Goal: Transaction & Acquisition: Purchase product/service

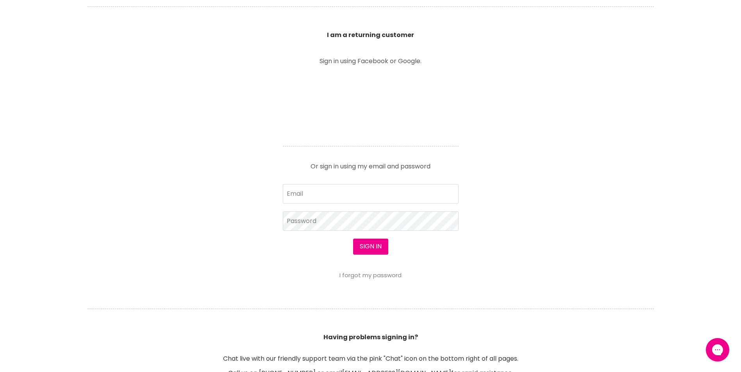
scroll to position [276, 0]
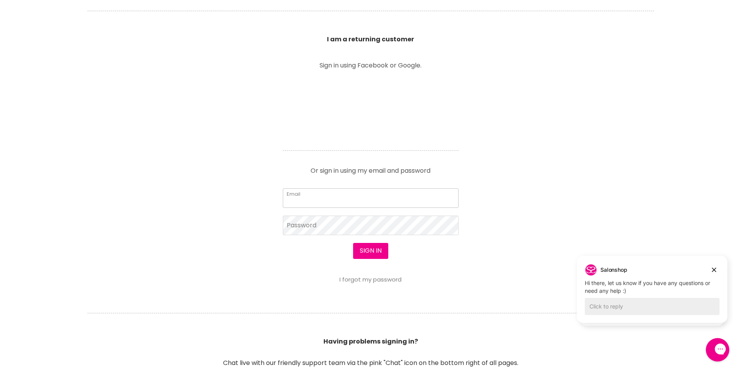
click at [356, 196] on input "Email" at bounding box center [371, 199] width 176 height 20
click at [332, 203] on input "Email" at bounding box center [371, 199] width 176 height 20
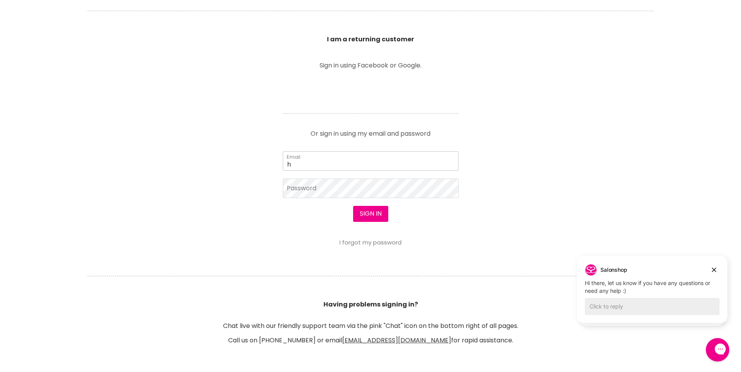
type input "[EMAIL_ADDRESS][DOMAIN_NAME]"
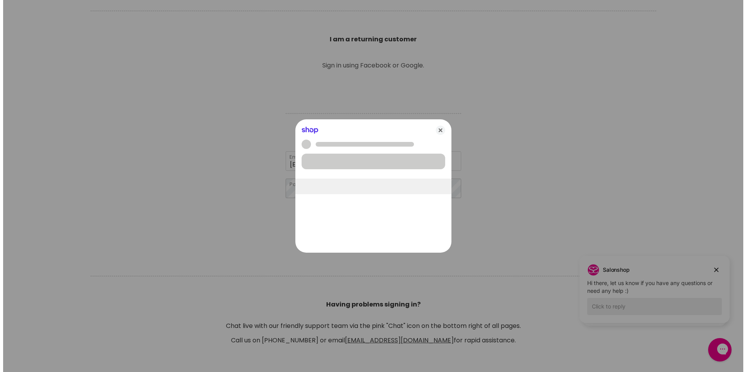
scroll to position [276, 0]
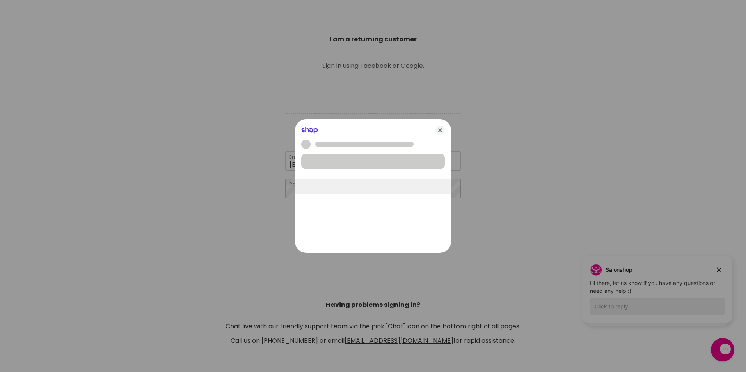
click at [321, 189] on body "Skip to content HAIR & BEAUTY TRADE SUPPLY | GET TRADE ACCESS HAIR & BEAUTY TRA…" at bounding box center [373, 315] width 746 height 1182
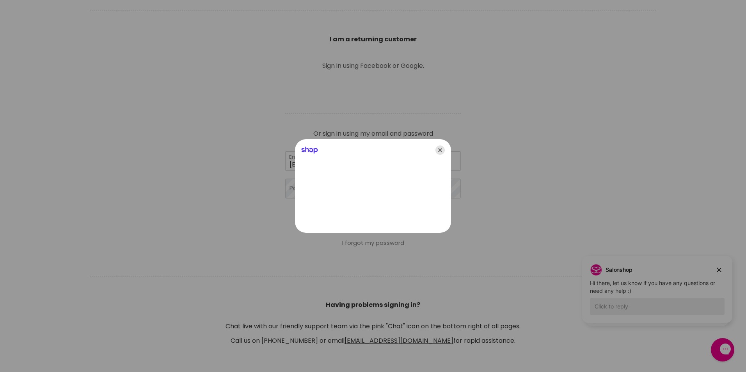
click at [442, 147] on icon "Close" at bounding box center [440, 150] width 9 height 9
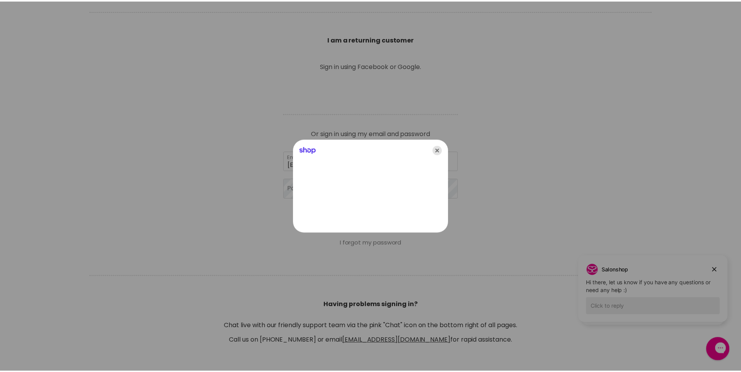
scroll to position [276, 0]
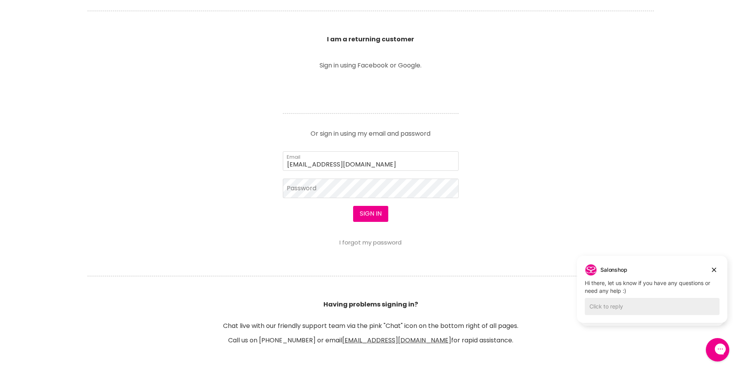
click at [351, 218] on div "Sign in I forgot my password" at bounding box center [371, 226] width 176 height 40
click at [358, 218] on button "Sign in" at bounding box center [370, 214] width 35 height 16
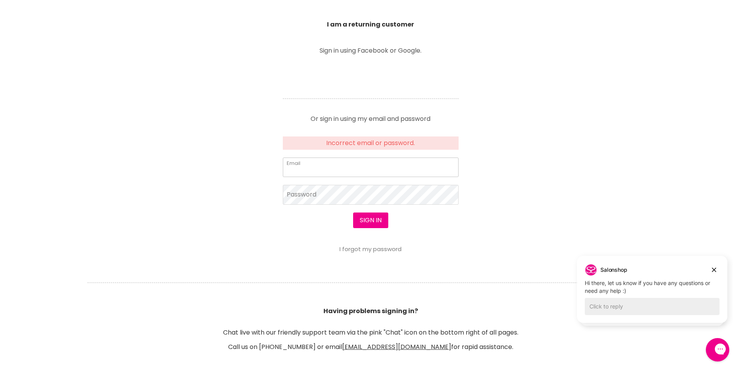
click at [358, 171] on input "Email" at bounding box center [371, 168] width 176 height 20
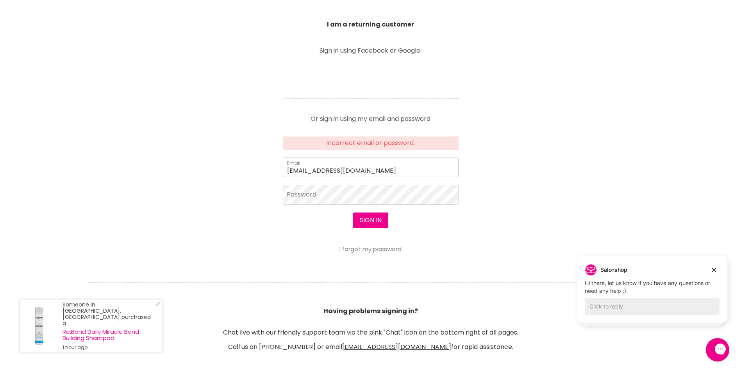
click at [370, 172] on input "hello@wintinna.com.au" at bounding box center [371, 168] width 176 height 20
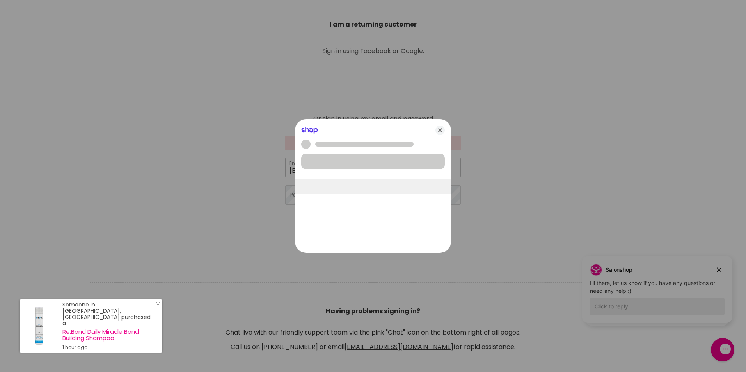
type input "[EMAIL_ADDRESS][DOMAIN_NAME]"
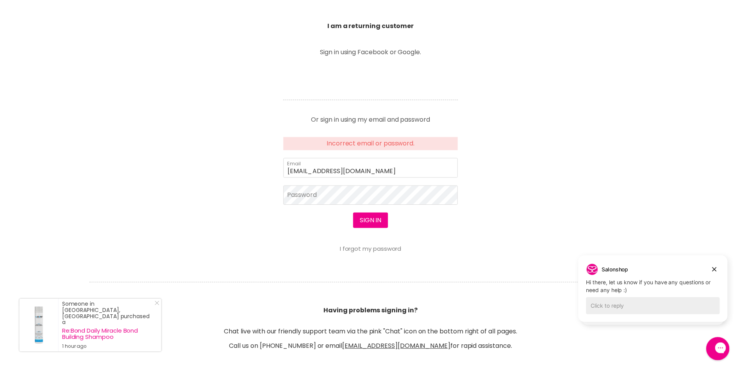
scroll to position [290, 0]
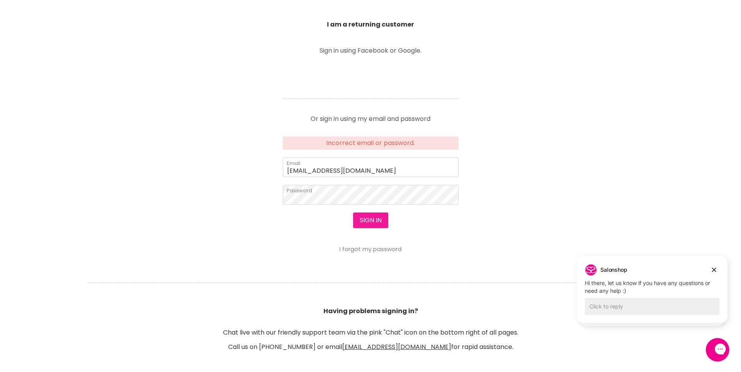
click at [379, 219] on button "Sign in" at bounding box center [370, 221] width 35 height 16
click at [369, 250] on link "I forgot my password" at bounding box center [370, 249] width 62 height 8
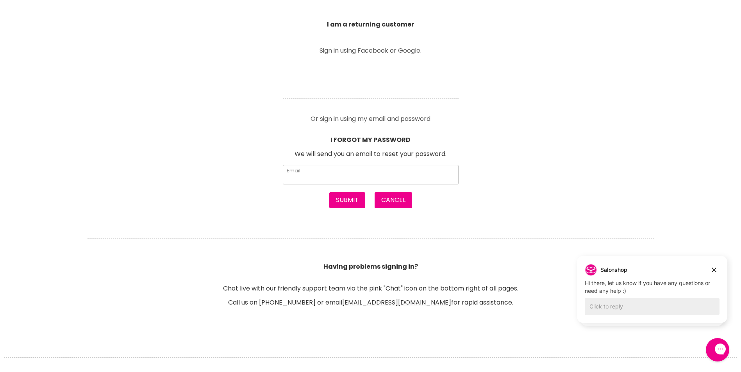
click at [331, 180] on input "Email" at bounding box center [371, 175] width 176 height 20
type input "[EMAIL_ADDRESS][DOMAIN_NAME]"
click at [348, 206] on button "Submit" at bounding box center [347, 200] width 36 height 16
click at [342, 203] on button "Submit" at bounding box center [347, 200] width 36 height 16
click at [342, 198] on button "Submit" at bounding box center [347, 200] width 36 height 16
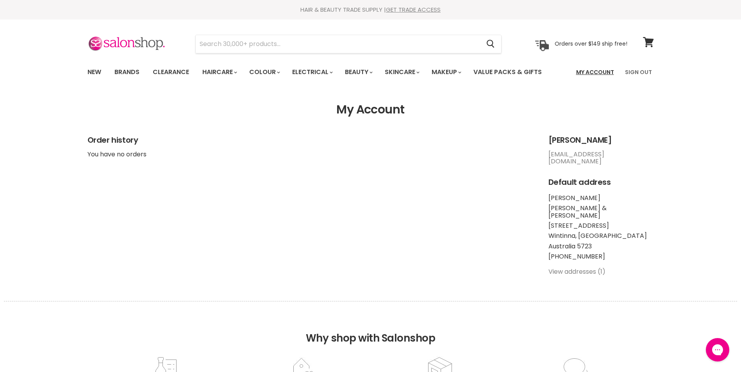
click at [592, 71] on link "My Account" at bounding box center [594, 72] width 47 height 16
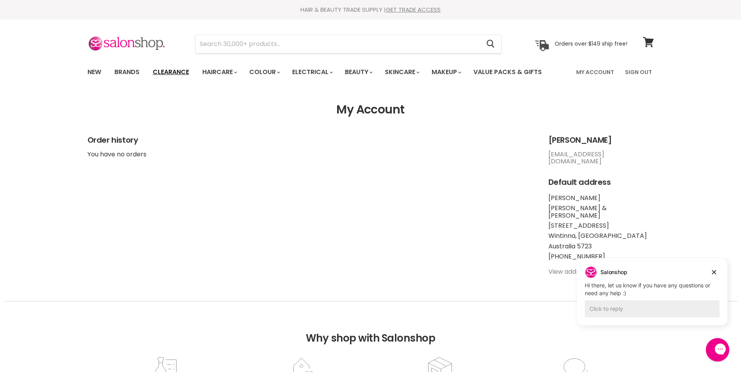
click at [177, 71] on link "Clearance" at bounding box center [171, 72] width 48 height 16
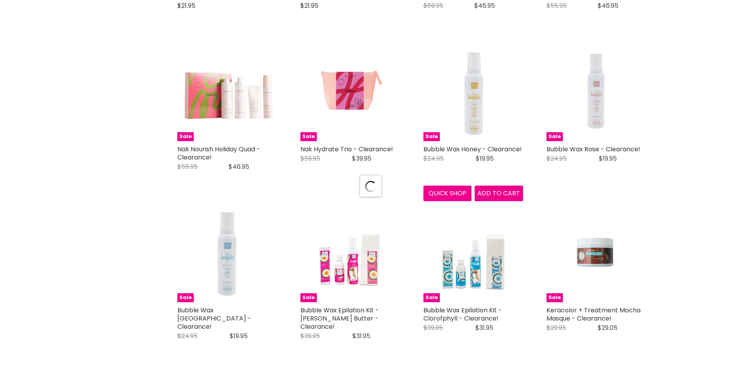
scroll to position [1297, 0]
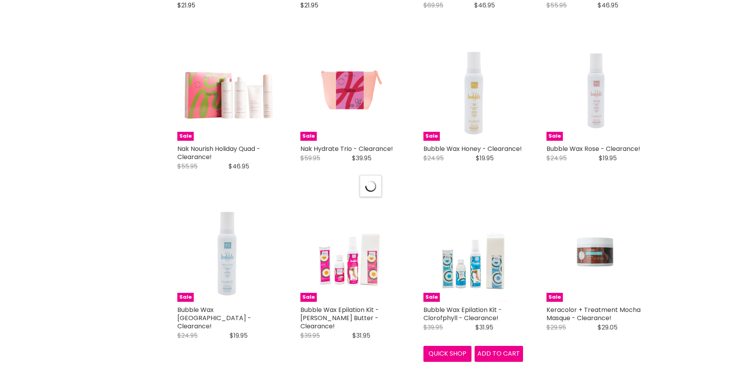
select select "created-descending"
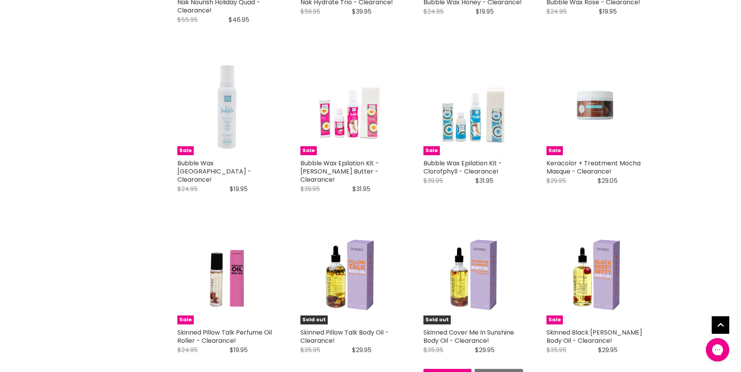
scroll to position [0, 0]
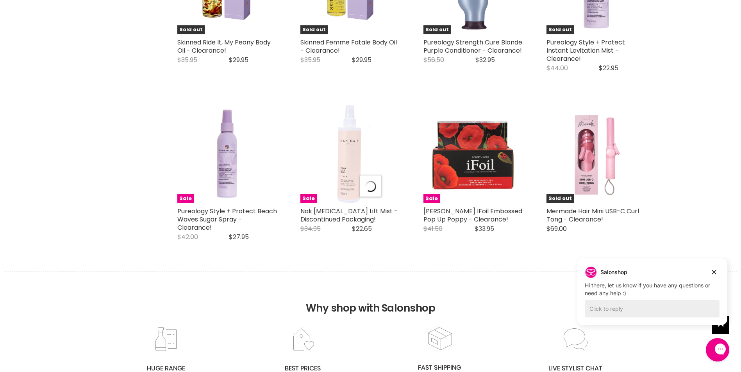
scroll to position [1902, 0]
select select "created-descending"
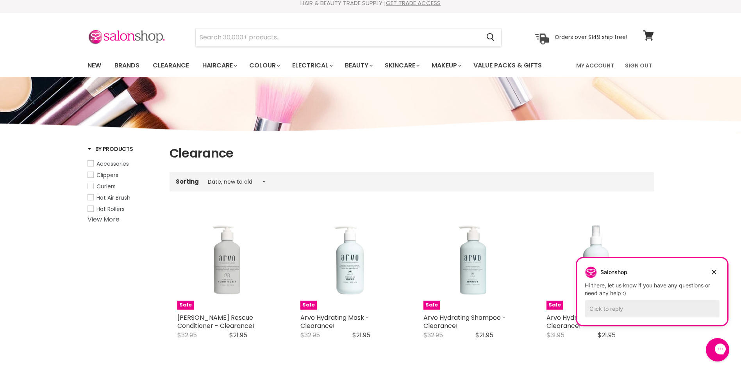
scroll to position [0, 0]
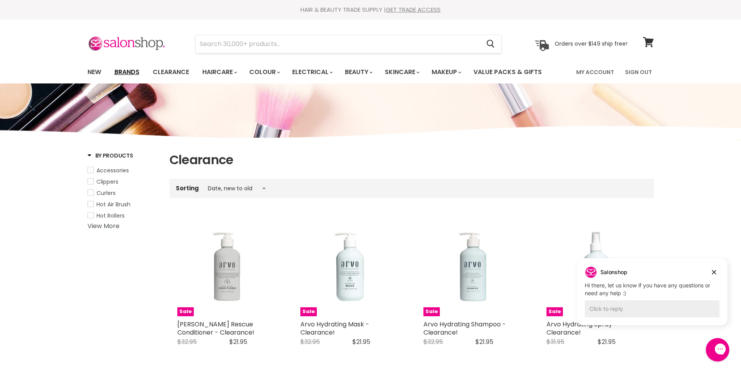
click at [135, 72] on link "Brands" at bounding box center [127, 72] width 37 height 16
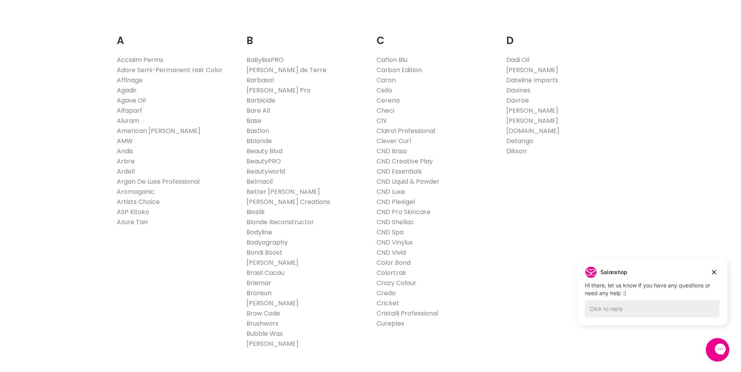
click at [268, 293] on link "Bronsun" at bounding box center [258, 293] width 25 height 9
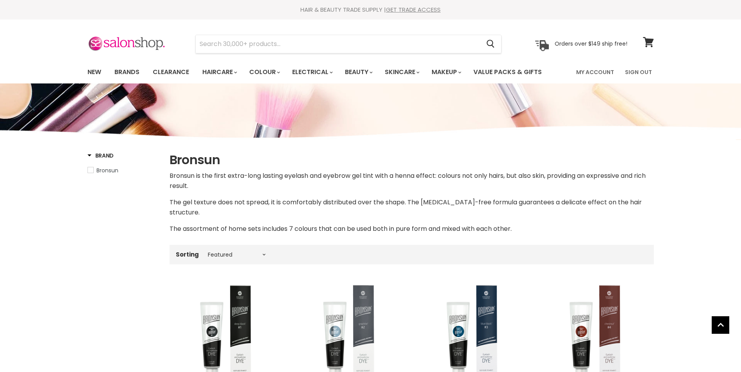
select select "manual"
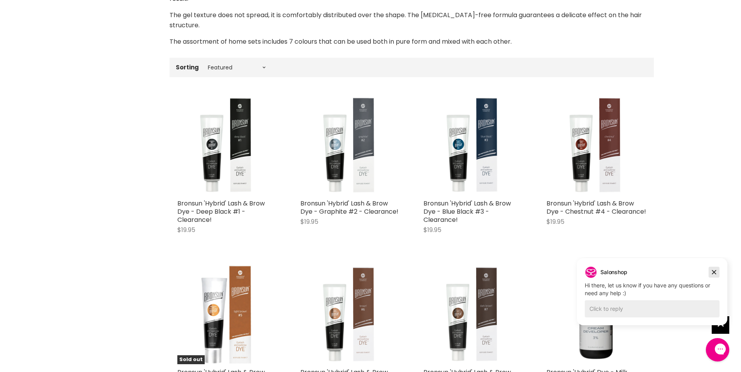
click at [713, 273] on icon "Dismiss campaign" at bounding box center [714, 273] width 4 height 4
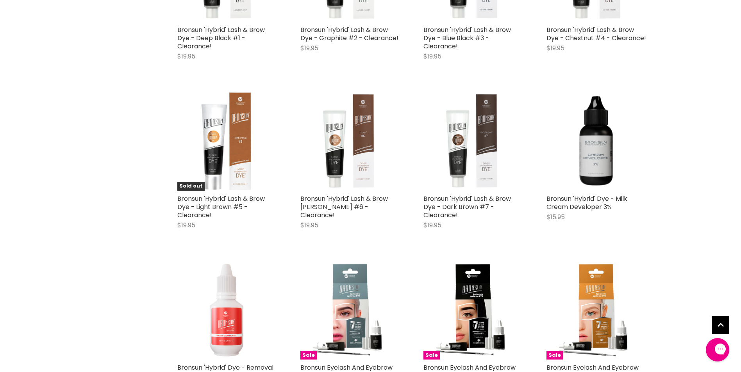
scroll to position [362, 0]
click at [490, 246] on span "Add to cart" at bounding box center [498, 250] width 43 height 9
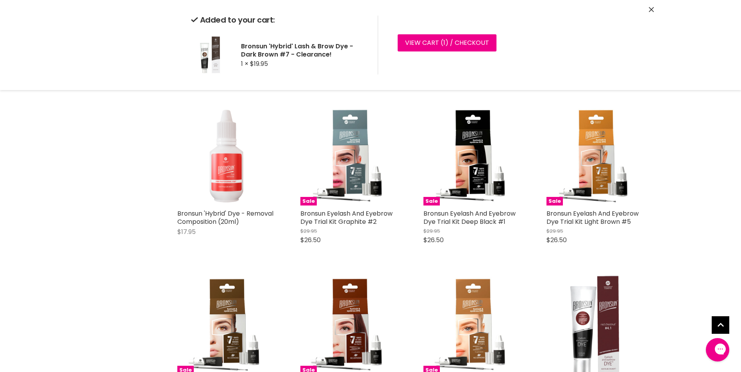
scroll to position [582, 0]
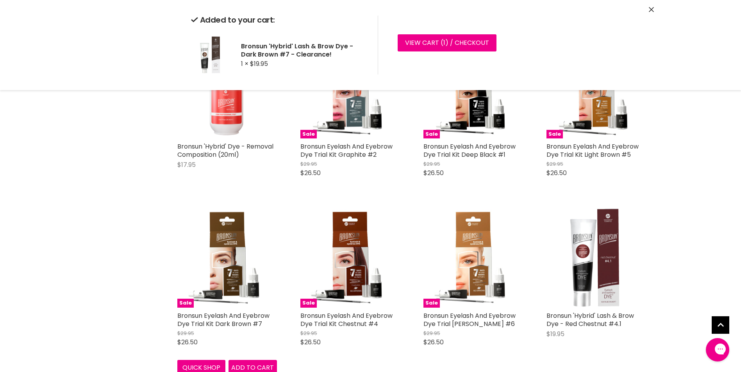
click at [239, 330] on div "Original Price $29.95 Current Price $26.50" at bounding box center [227, 338] width 100 height 17
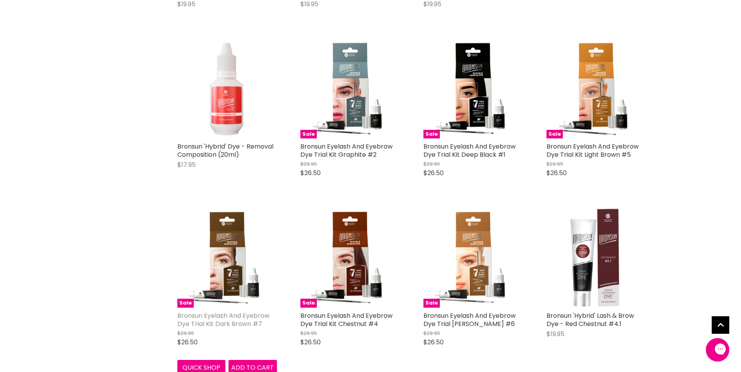
click at [236, 312] on link "Bronsun Eyelash And Eyebrow Dye Trial Kit Dark Brown #7" at bounding box center [223, 320] width 92 height 17
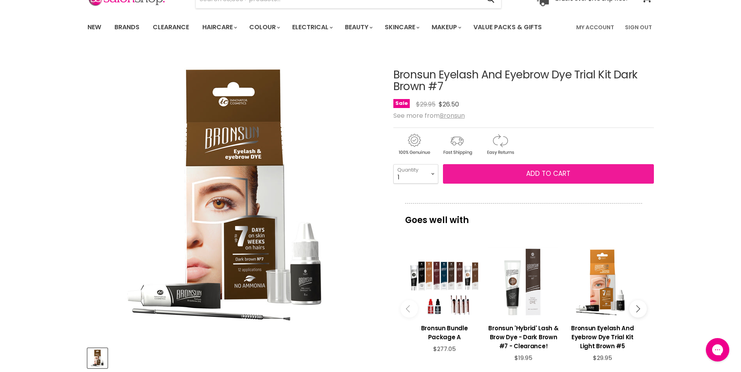
scroll to position [45, 0]
click at [532, 175] on span "Add to cart" at bounding box center [548, 173] width 44 height 9
click at [550, 176] on span "Add to cart" at bounding box center [548, 173] width 44 height 9
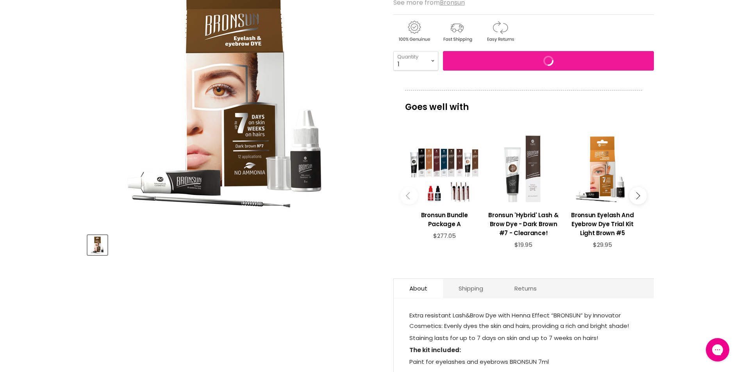
scroll to position [159, 0]
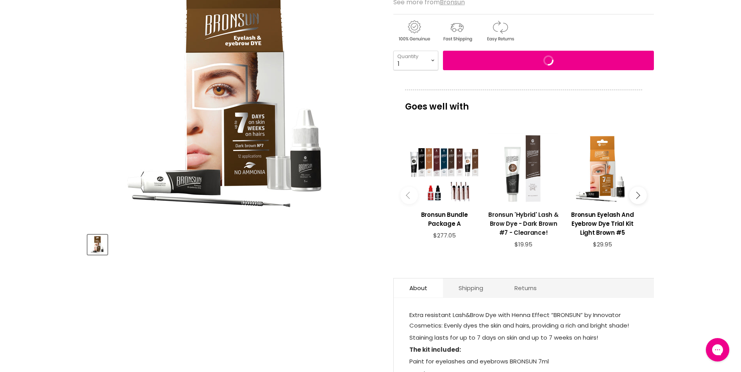
click at [528, 221] on h3 "Bronsun 'Hybrid' Lash & Brow Dye - Dark Brown #7 - Clearance!" at bounding box center [523, 223] width 71 height 27
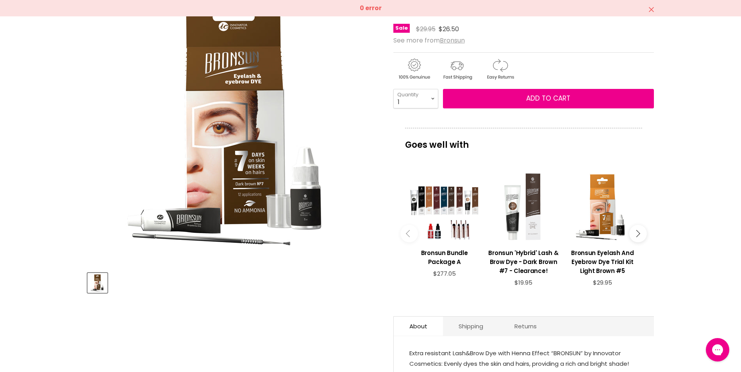
scroll to position [0, 0]
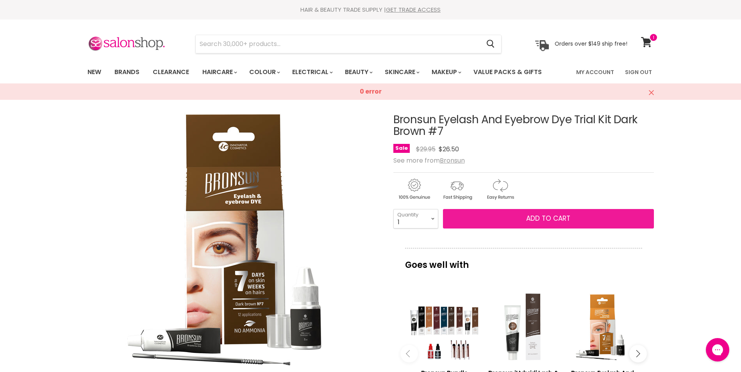
click at [554, 216] on span "Add to cart" at bounding box center [548, 218] width 44 height 9
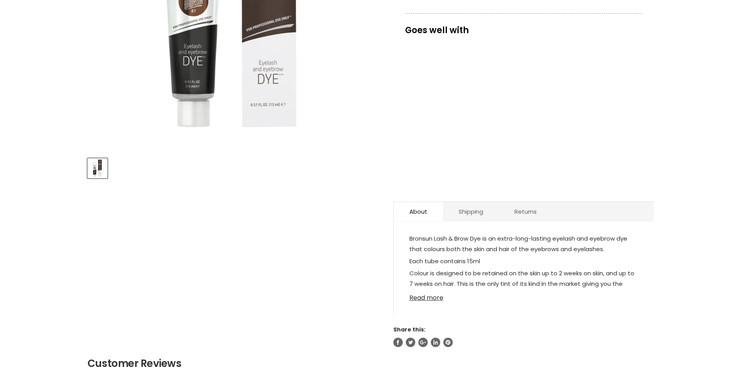
scroll to position [235, 0]
click at [427, 291] on link "Read more" at bounding box center [523, 296] width 229 height 12
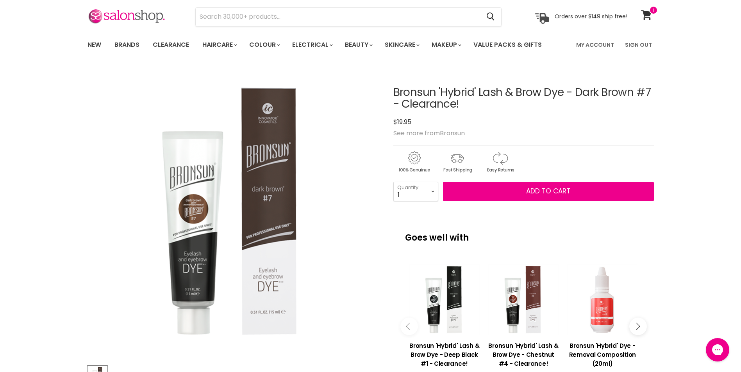
scroll to position [0, 0]
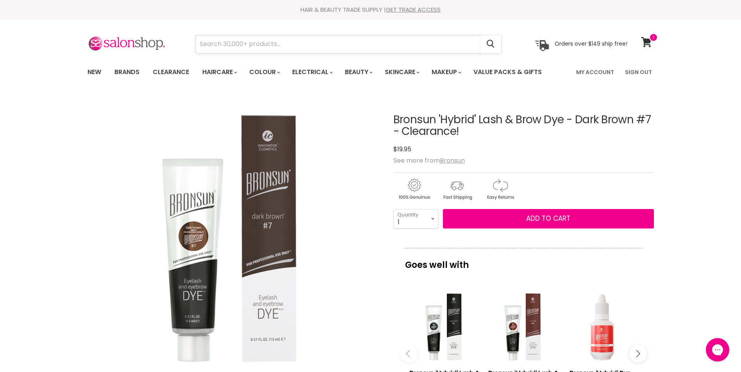
click at [226, 43] on input "Search" at bounding box center [338, 44] width 285 height 18
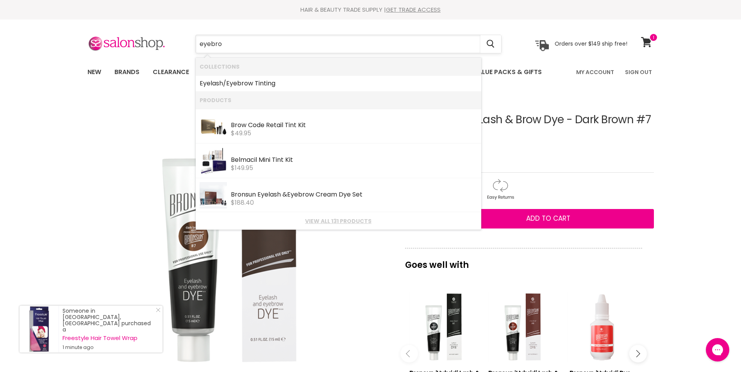
type input "eyebrow"
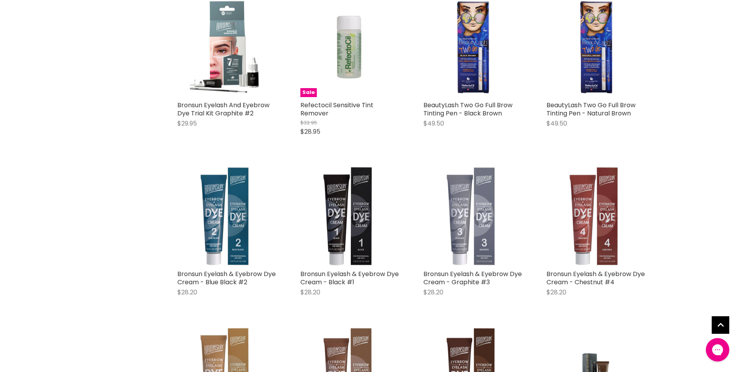
scroll to position [714, 0]
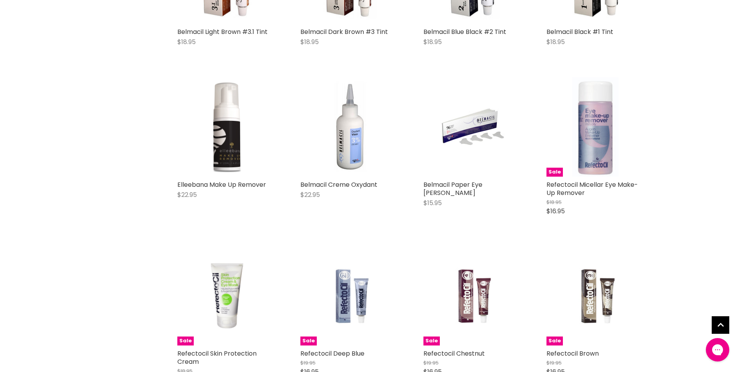
scroll to position [1712, 0]
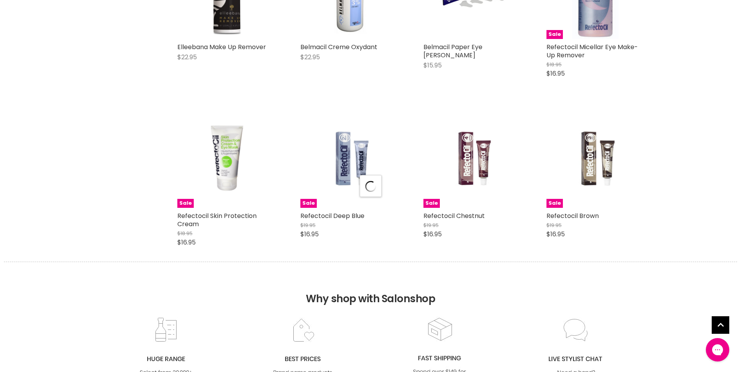
scroll to position [1833, 0]
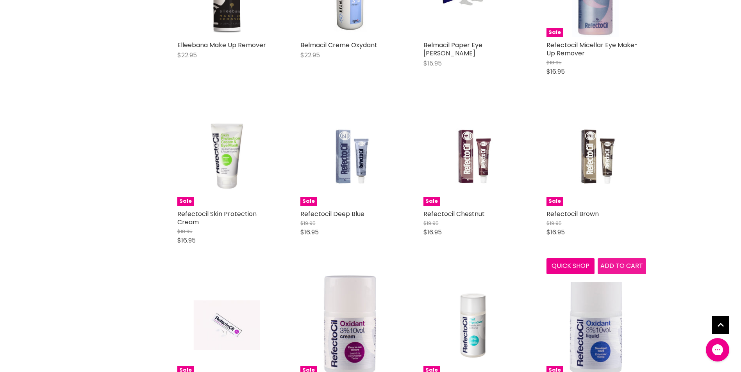
click at [622, 262] on span "Add to cart" at bounding box center [621, 266] width 43 height 9
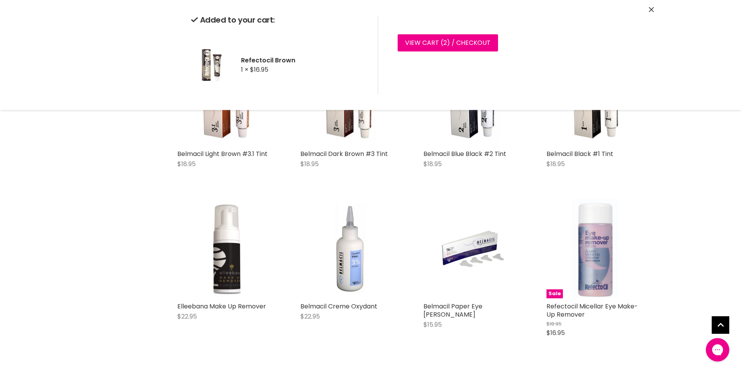
scroll to position [3658, 0]
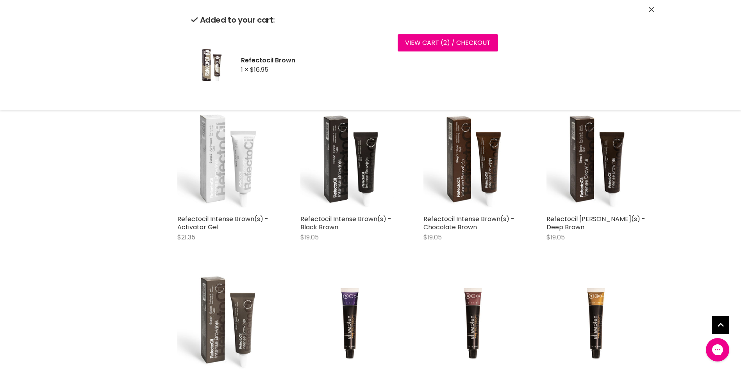
scroll to position [4421, 0]
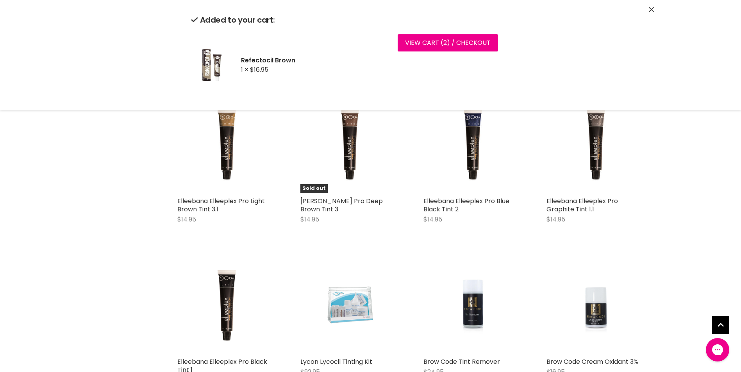
scroll to position [4745, 0]
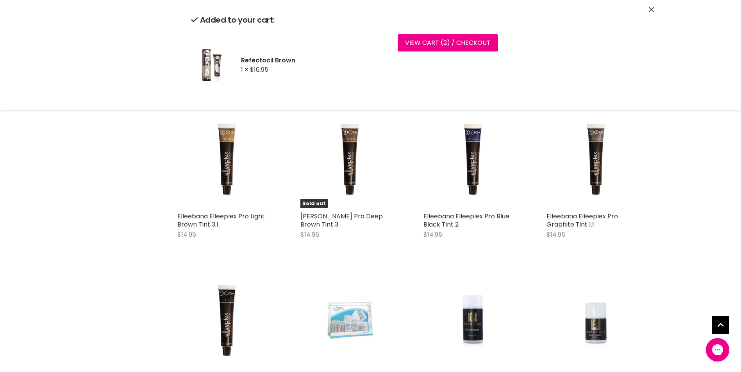
click at [652, 9] on icon "Close" at bounding box center [650, 9] width 5 height 5
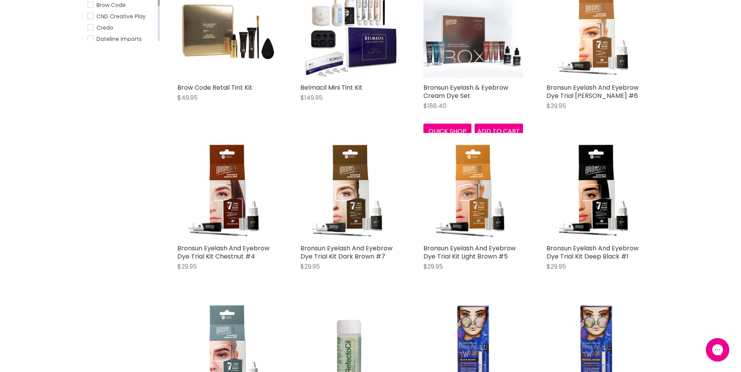
scroll to position [0, 0]
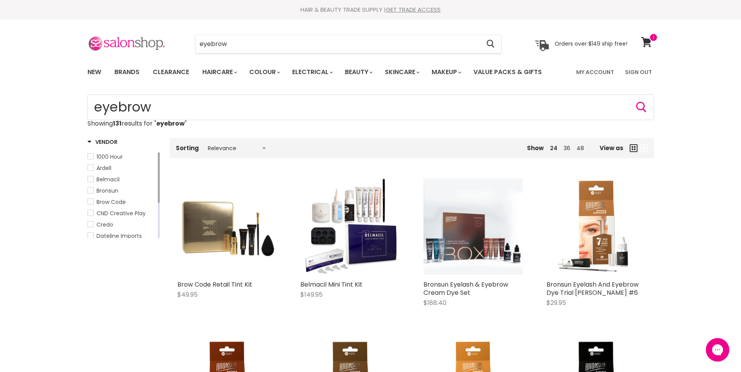
click at [134, 43] on img at bounding box center [126, 44] width 78 height 16
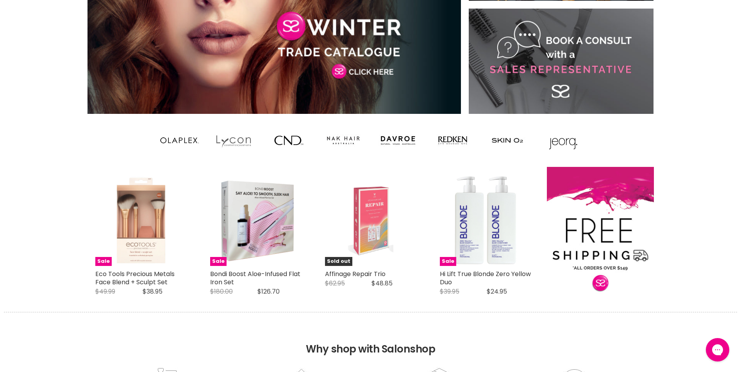
scroll to position [581, 0]
click at [303, 25] on link "Main content" at bounding box center [274, 5] width 374 height 219
